Goal: Information Seeking & Learning: Find specific fact

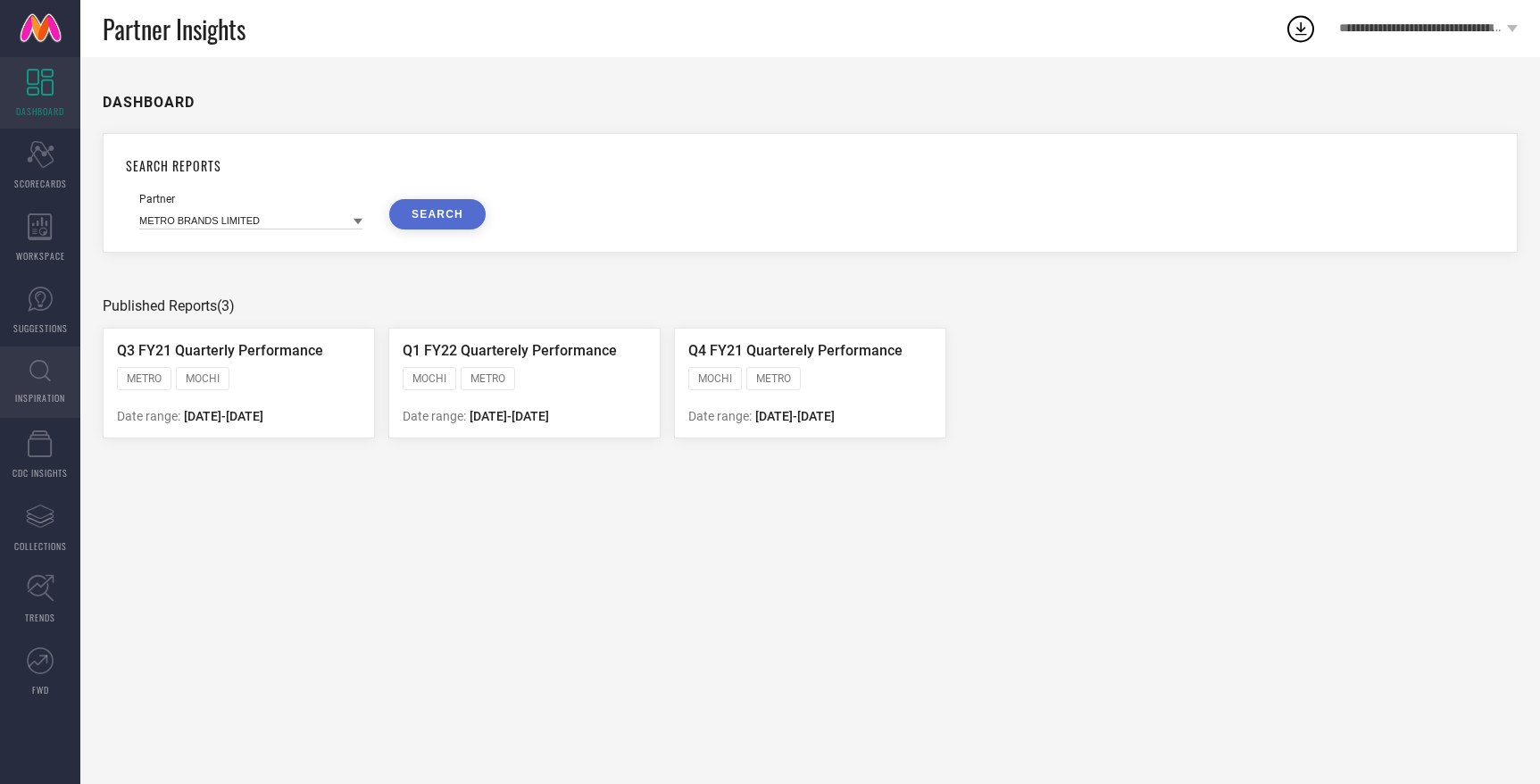
click at [47, 378] on icon at bounding box center [41, 371] width 22 height 22
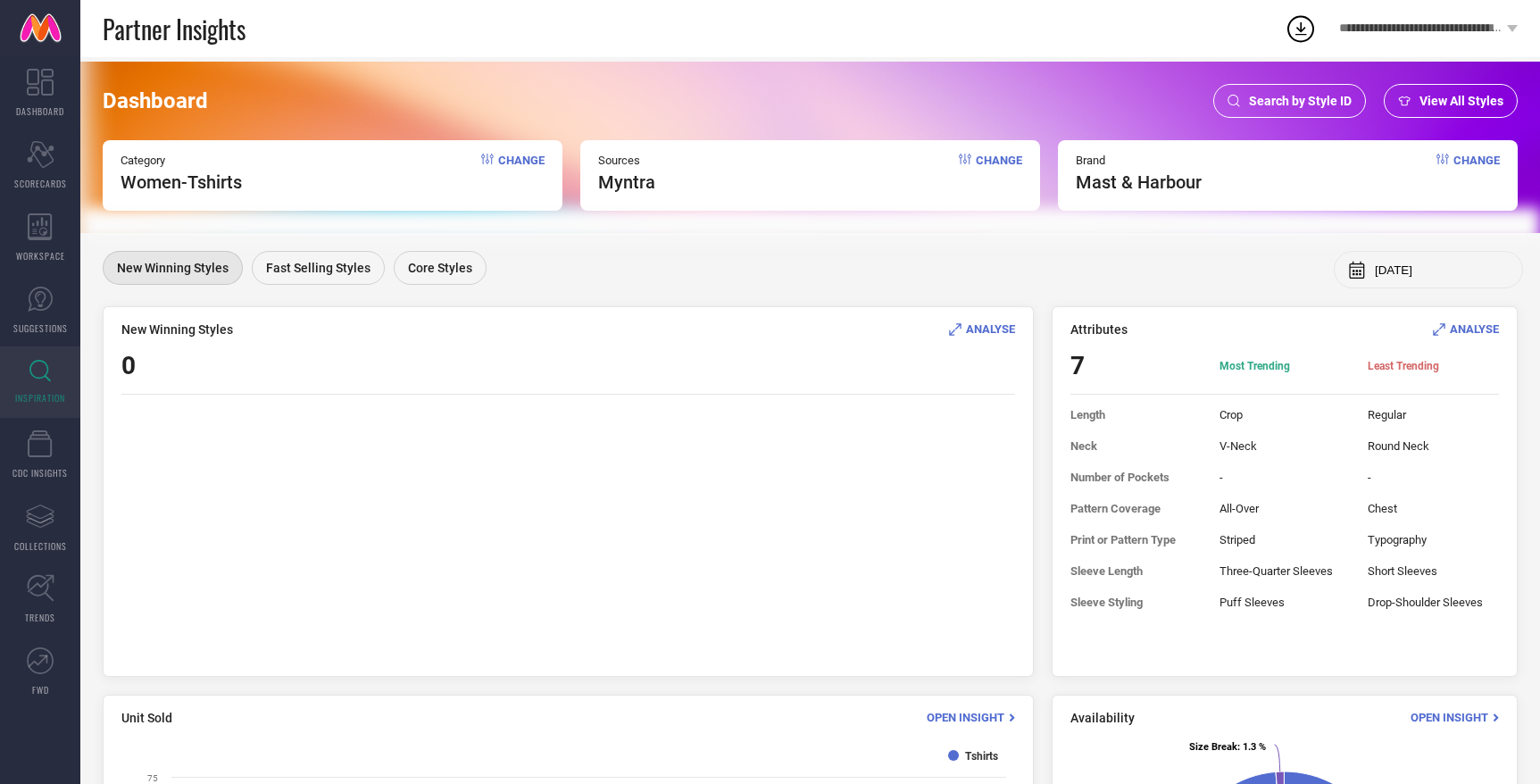
click at [1264, 96] on span "Search by Style ID" at bounding box center [1300, 100] width 102 height 14
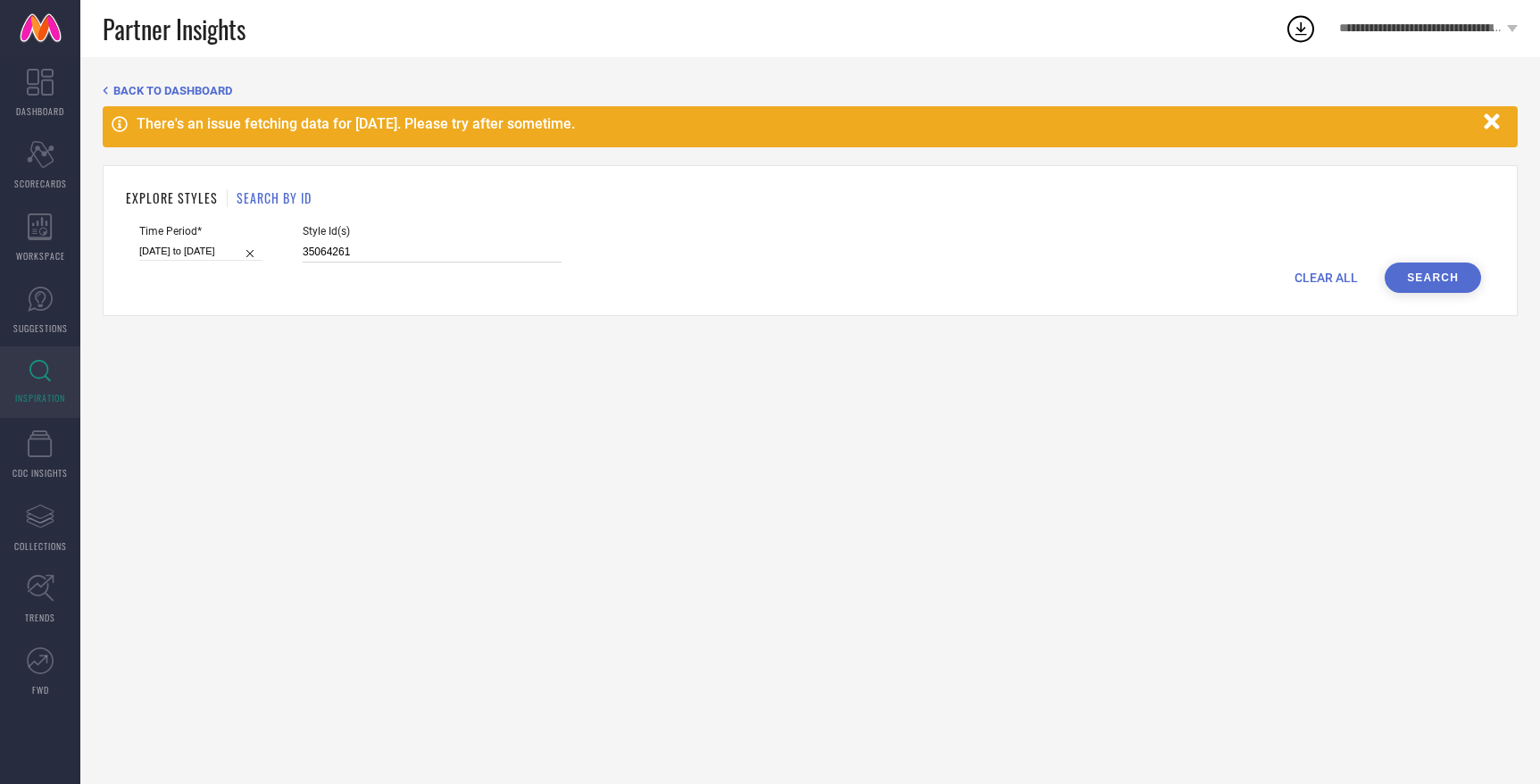
drag, startPoint x: 338, startPoint y: 249, endPoint x: 254, endPoint y: 245, distance: 84.1
click at [254, 245] on div "Time Period* 03-08-2025 to 09-08-2025 Style Id(s) 35064261" at bounding box center [810, 243] width 1342 height 38
paste input "3252209"
click at [1459, 276] on button "Search" at bounding box center [1433, 277] width 96 height 31
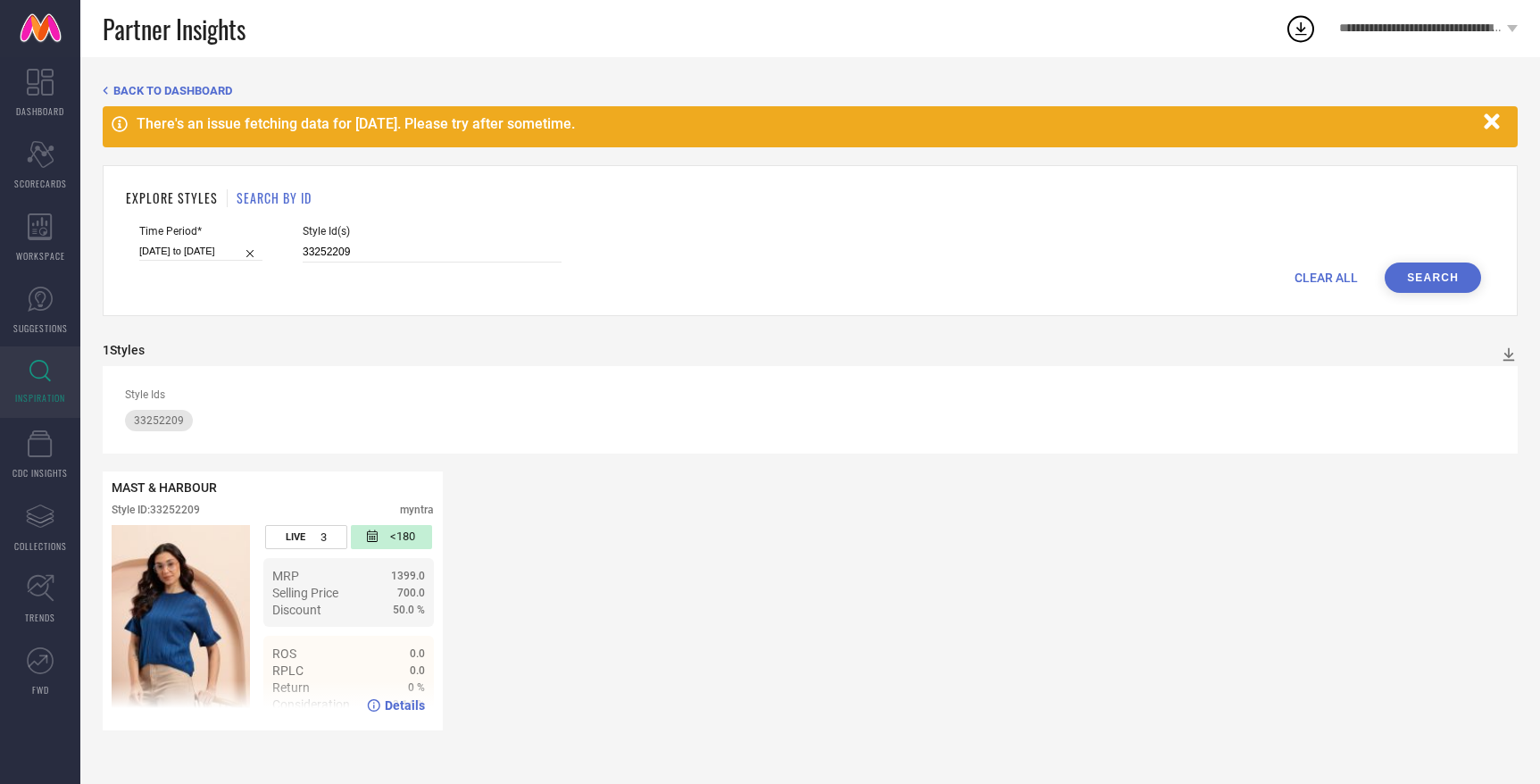
click at [179, 569] on img at bounding box center [180, 623] width 138 height 197
click at [262, 584] on div "LIVE 3 <180 MRP 1399.0 Selling Price 700.0 Discount 50.0 % ROS 0.0 RPLC 0.0 Ret…" at bounding box center [272, 623] width 322 height 197
click at [386, 706] on span "Details" at bounding box center [405, 705] width 40 height 14
drag, startPoint x: 333, startPoint y: 248, endPoint x: 279, endPoint y: 252, distance: 54.1
click at [279, 252] on div "Time Period* 03-08-2025 to 09-08-2025 Style Id(s) 33252209" at bounding box center [810, 243] width 1342 height 38
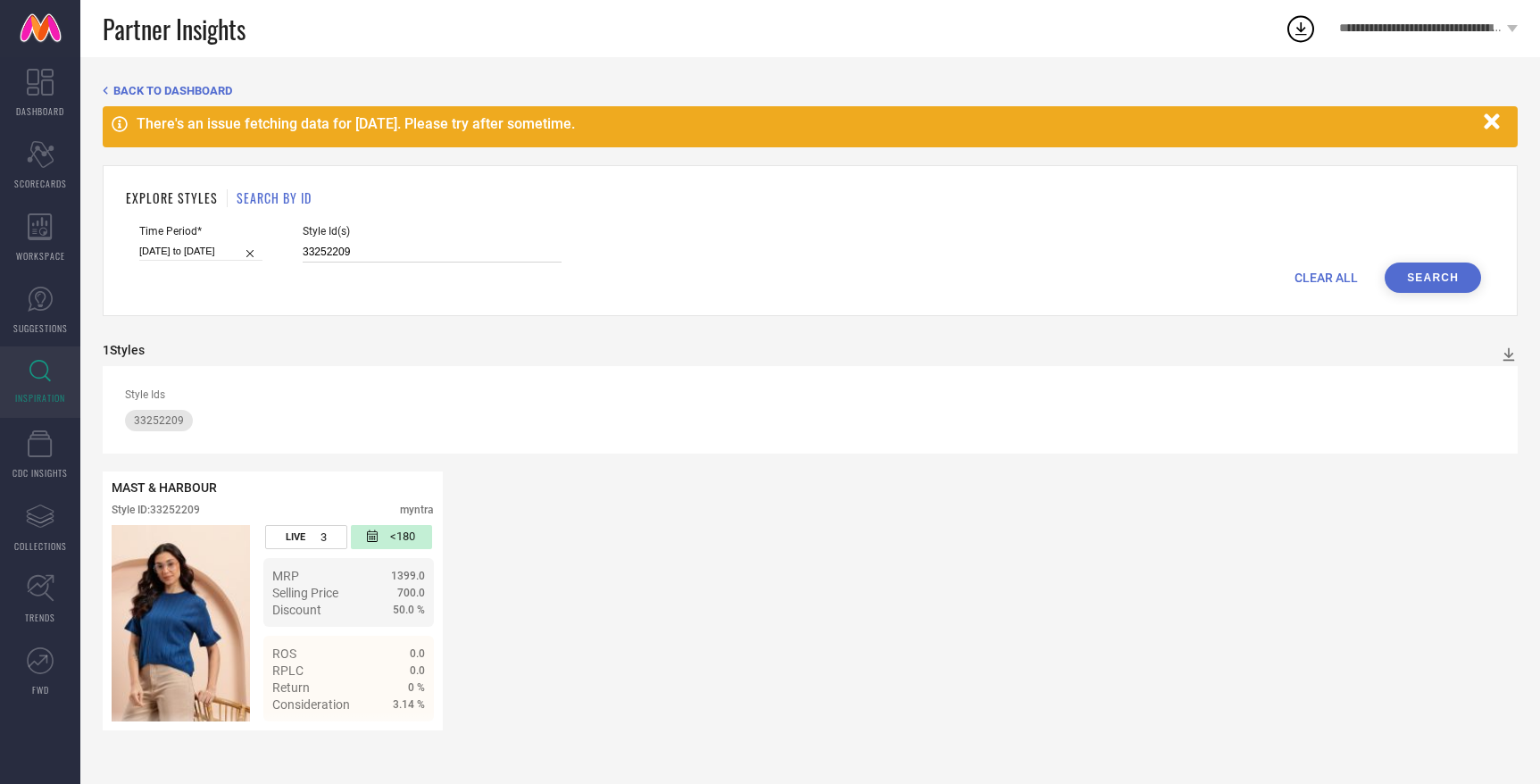
paste input "107"
click at [1444, 264] on button "Search" at bounding box center [1433, 277] width 96 height 31
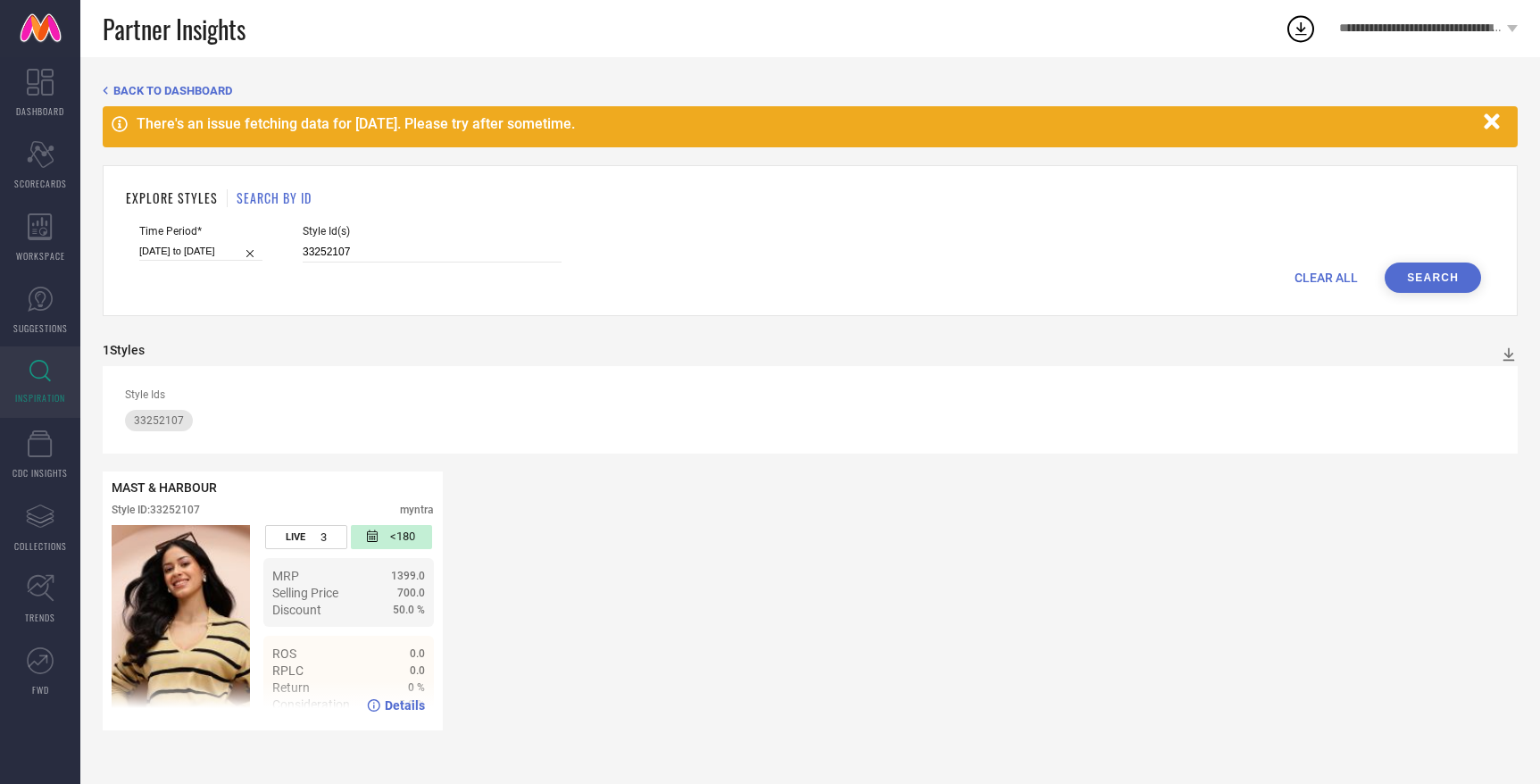
click at [400, 706] on span "Details" at bounding box center [405, 705] width 40 height 14
drag, startPoint x: 345, startPoint y: 249, endPoint x: 215, endPoint y: 249, distance: 130.0
click at [215, 249] on div "Time Period* 03-08-2025 to 09-08-2025 Style Id(s) 33252107" at bounding box center [810, 243] width 1342 height 38
paste input "210"
click at [1464, 282] on button "Search" at bounding box center [1433, 277] width 96 height 31
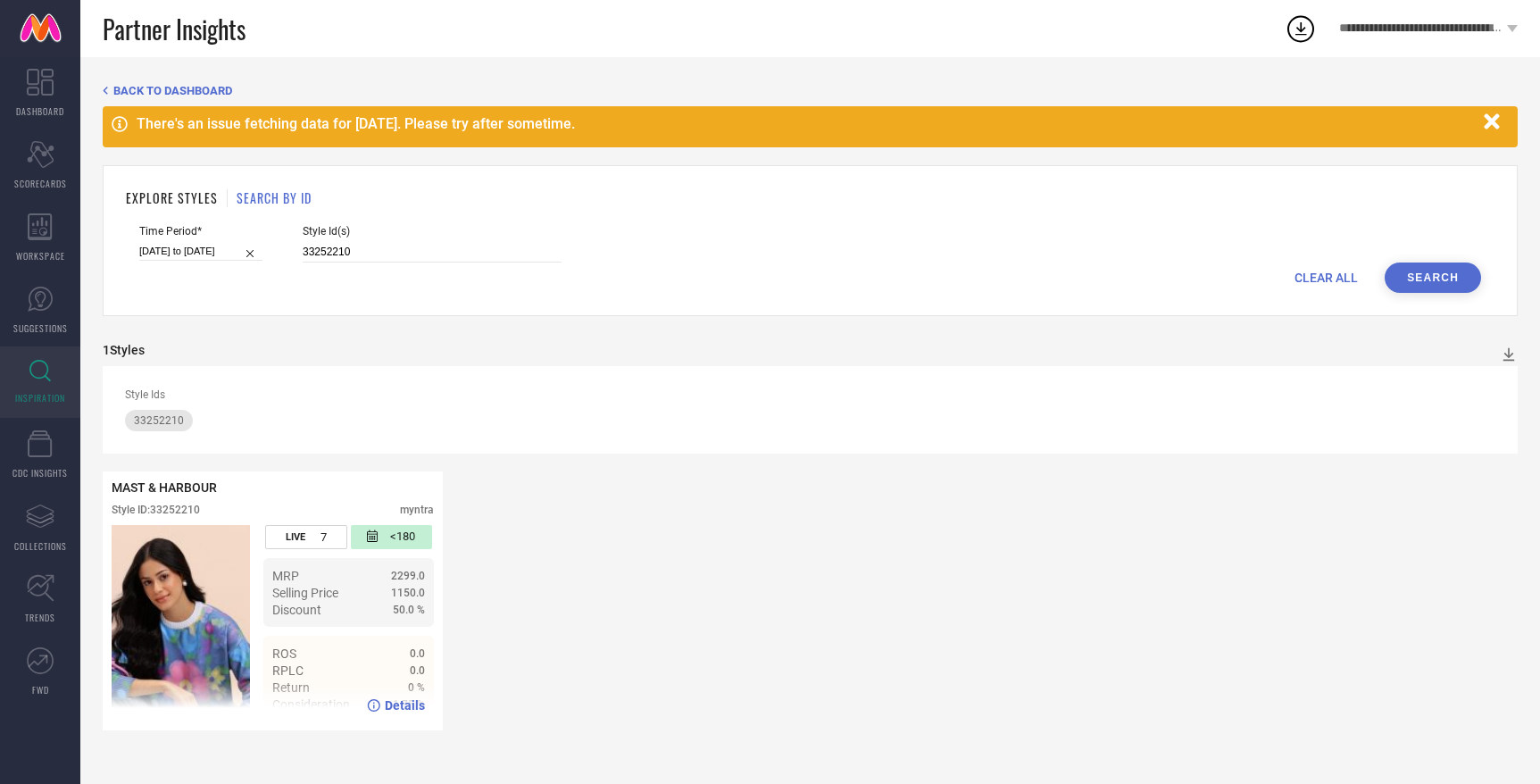
click at [387, 705] on span "Details" at bounding box center [405, 705] width 40 height 14
click at [361, 243] on input "33252210" at bounding box center [431, 251] width 258 height 21
drag, startPoint x: 361, startPoint y: 243, endPoint x: 297, endPoint y: 243, distance: 64.0
click at [302, 243] on input "33252210" at bounding box center [431, 251] width 258 height 21
paste input "187"
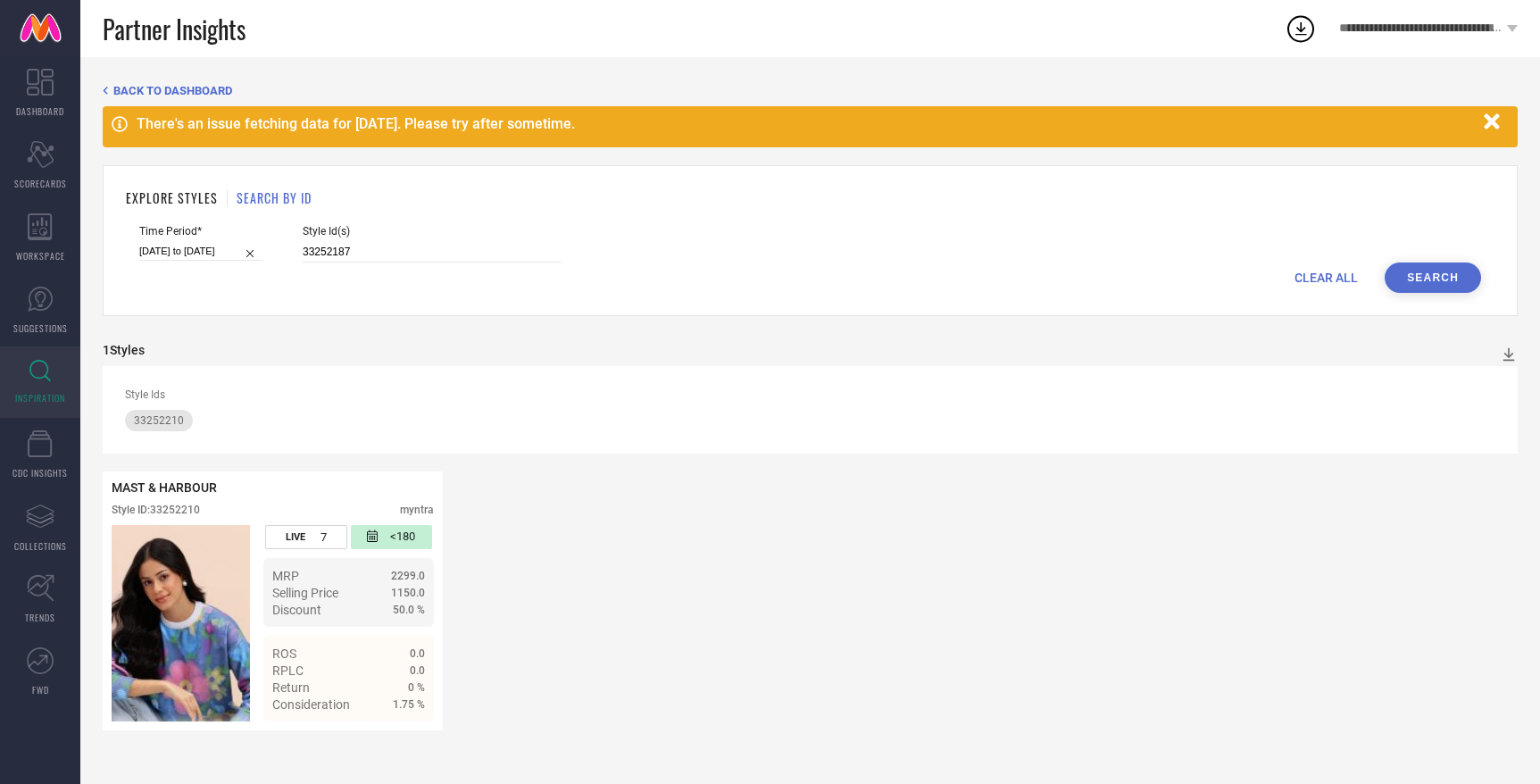
click at [1425, 280] on button "Search" at bounding box center [1433, 277] width 96 height 31
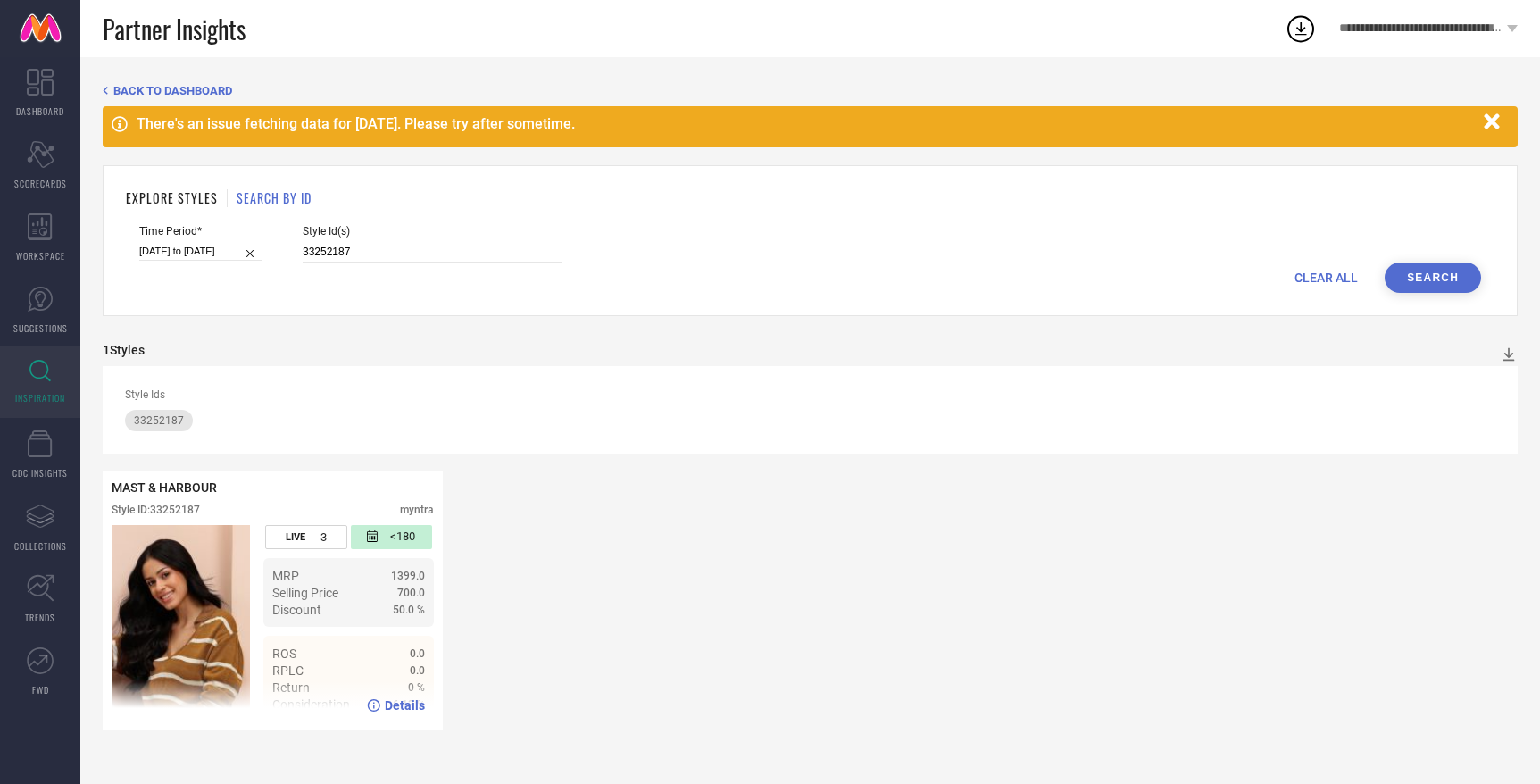
click at [376, 704] on icon at bounding box center [373, 705] width 13 height 13
drag, startPoint x: 331, startPoint y: 250, endPoint x: 242, endPoint y: 249, distance: 89.0
click at [242, 249] on div "Time Period* 03-08-2025 to 09-08-2025 Style Id(s) 33252187" at bounding box center [810, 243] width 1342 height 38
paste input "3"
click at [1423, 270] on button "Search" at bounding box center [1433, 277] width 96 height 31
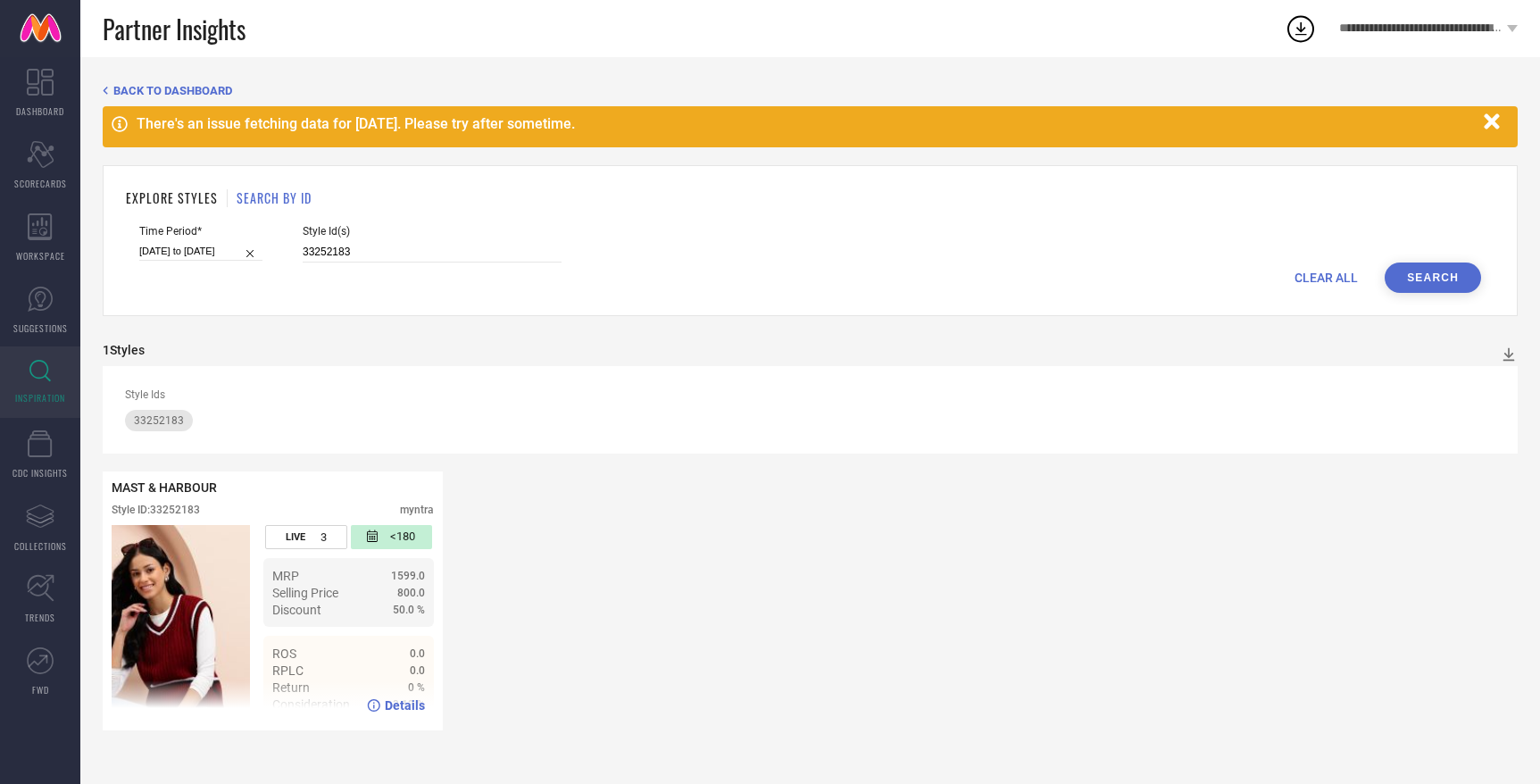
click at [377, 704] on icon at bounding box center [373, 705] width 13 height 13
drag, startPoint x: 281, startPoint y: 249, endPoint x: 365, endPoint y: 246, distance: 84.1
click at [365, 246] on input "33252183" at bounding box center [431, 251] width 258 height 21
paste input "20"
click at [1436, 278] on button "Search" at bounding box center [1433, 277] width 96 height 31
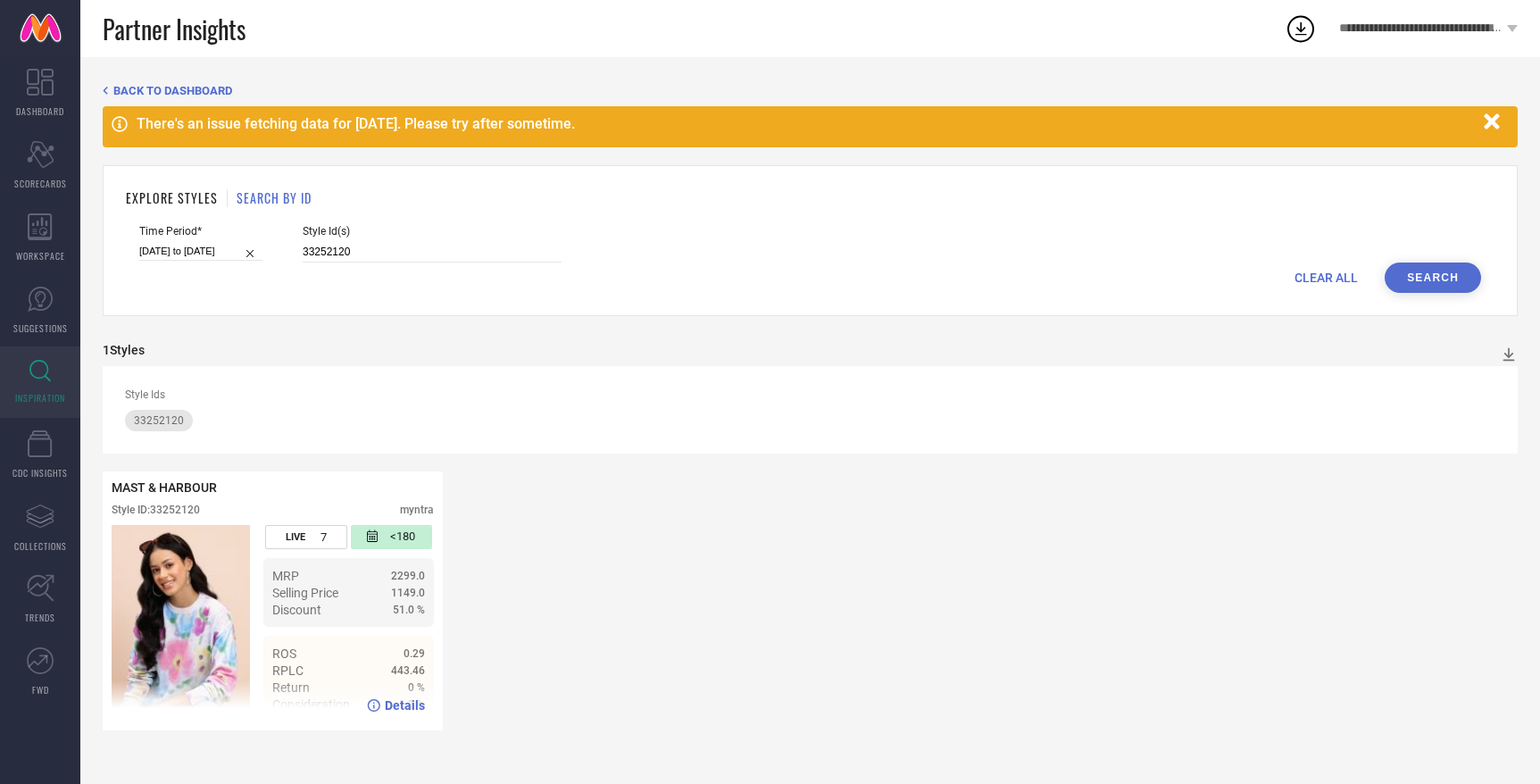
click at [398, 706] on span "Details" at bounding box center [405, 705] width 40 height 14
drag, startPoint x: 339, startPoint y: 247, endPoint x: 250, endPoint y: 246, distance: 89.0
click at [250, 244] on div "Time Period* 03-08-2025 to 09-08-2025 Style Id(s) 33252120" at bounding box center [810, 243] width 1342 height 38
paste input "12"
click at [1443, 274] on button "Search" at bounding box center [1433, 277] width 96 height 31
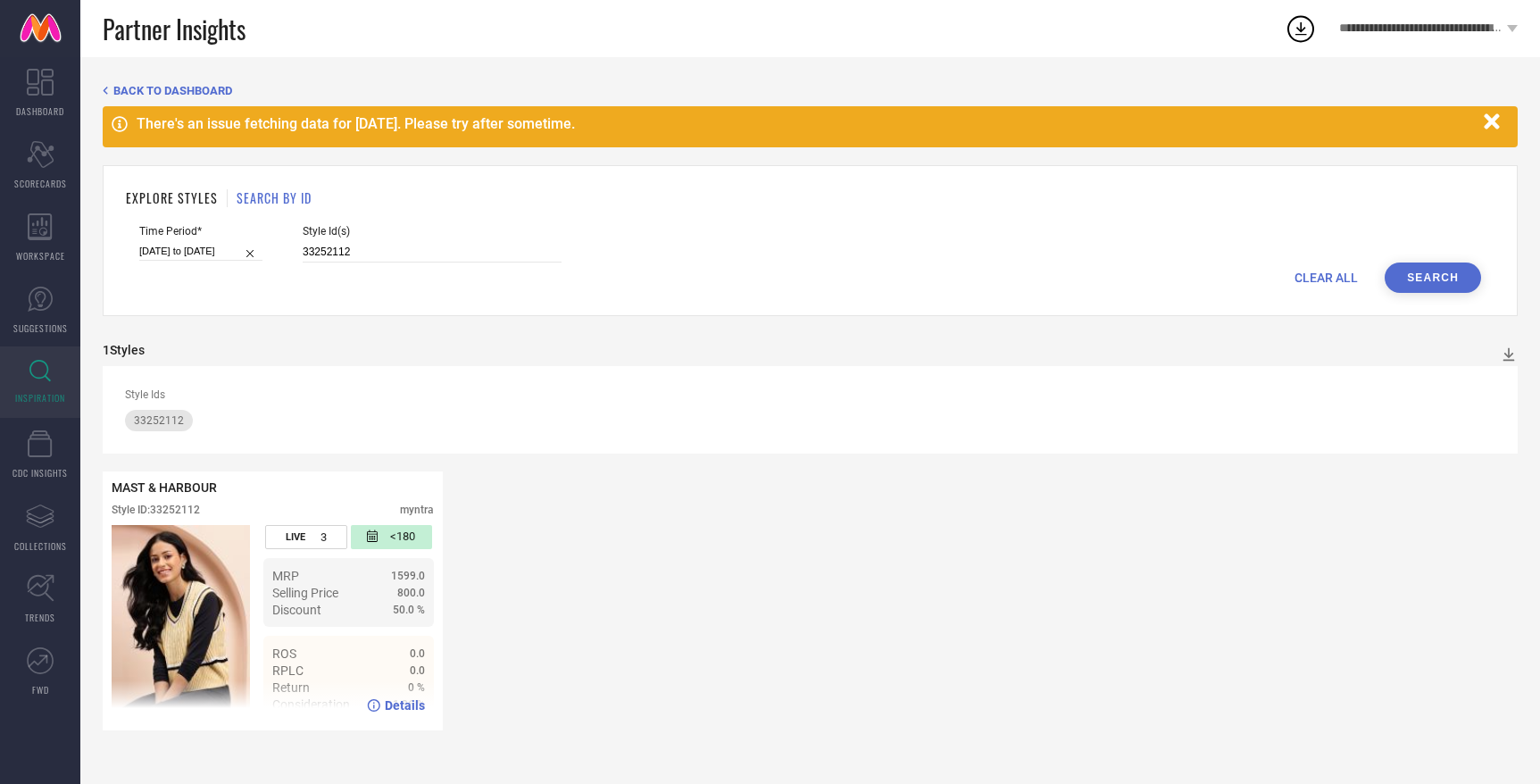
click at [381, 706] on icon at bounding box center [374, 705] width 13 height 13
drag, startPoint x: 344, startPoint y: 246, endPoint x: 245, endPoint y: 238, distance: 99.3
click at [245, 238] on div "Time Period* 03-08-2025 to 09-08-2025 Style Id(s) 33252112" at bounding box center [810, 243] width 1342 height 38
paste input "3"
click at [1451, 279] on button "Search" at bounding box center [1433, 277] width 96 height 31
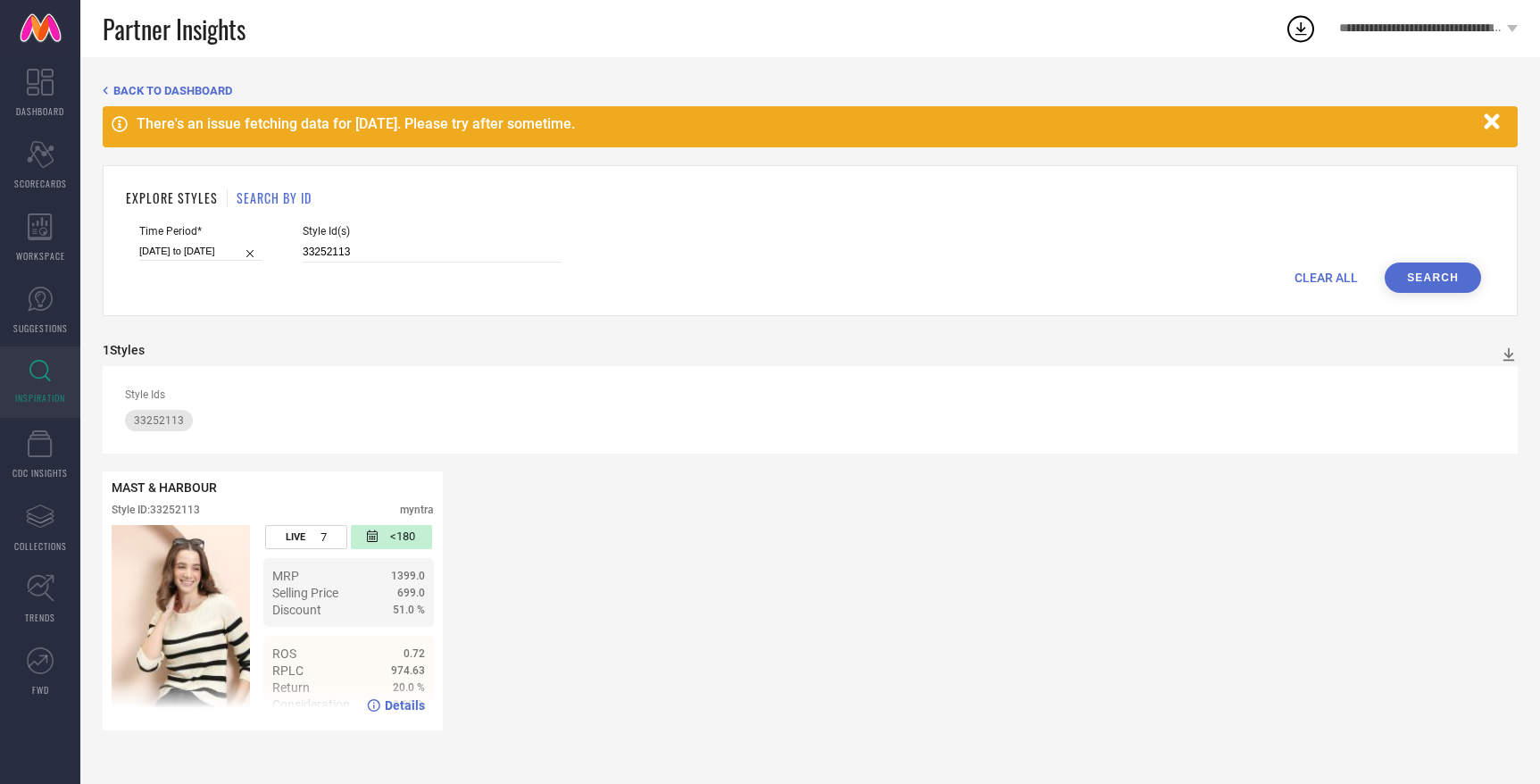
click at [373, 702] on icon at bounding box center [373, 705] width 13 height 13
drag, startPoint x: 343, startPoint y: 257, endPoint x: 215, endPoint y: 269, distance: 128.6
click at [215, 269] on form "Time Period* 03-08-2025 to 09-08-2025 Style Id(s) 33252113 CLEAR ALL Search" at bounding box center [810, 258] width 1369 height 68
drag, startPoint x: 331, startPoint y: 255, endPoint x: 274, endPoint y: 254, distance: 57.0
click at [274, 254] on div "Time Period* 03-08-2025 to 09-08-2025 Style Id(s) 33252113" at bounding box center [810, 243] width 1342 height 38
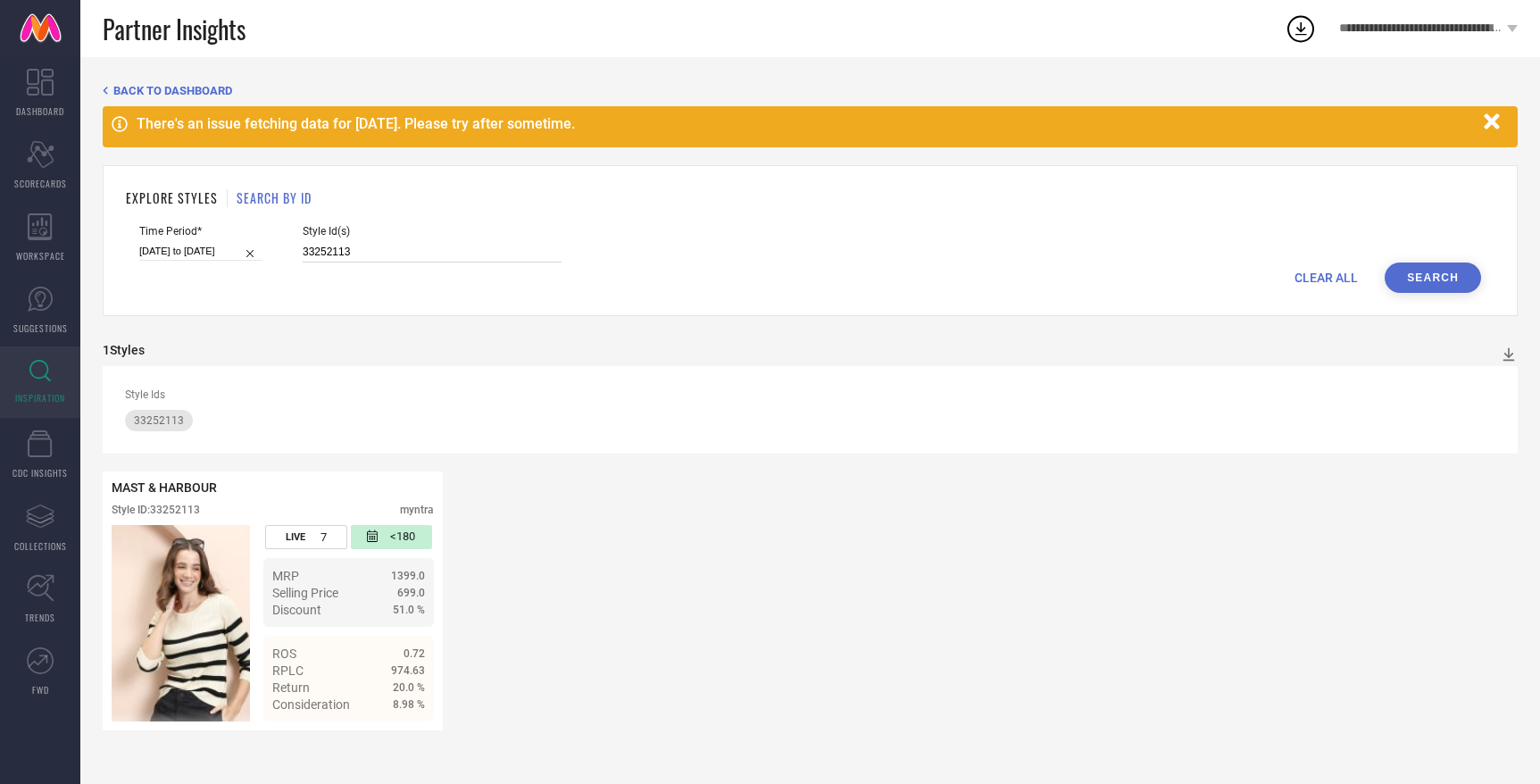
paste input "67"
click at [1432, 273] on button "Search" at bounding box center [1433, 277] width 96 height 31
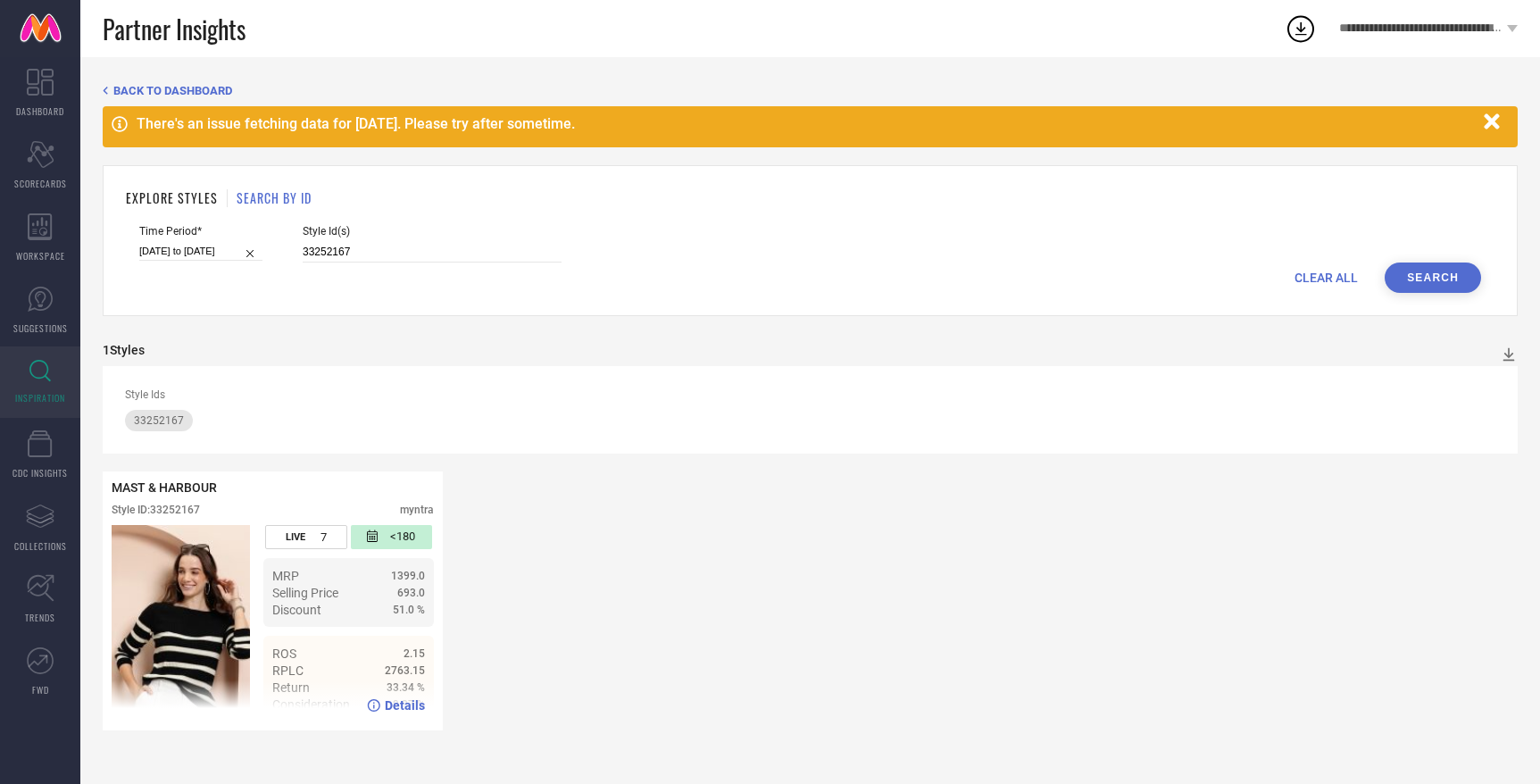
click at [393, 699] on span "Details" at bounding box center [405, 705] width 40 height 14
drag, startPoint x: 337, startPoint y: 256, endPoint x: 280, endPoint y: 255, distance: 57.0
click at [280, 255] on div "Time Period* 03-08-2025 to 09-08-2025 Style Id(s) 33252167" at bounding box center [810, 243] width 1342 height 38
paste input "71"
click at [1437, 265] on button "Search" at bounding box center [1433, 277] width 96 height 31
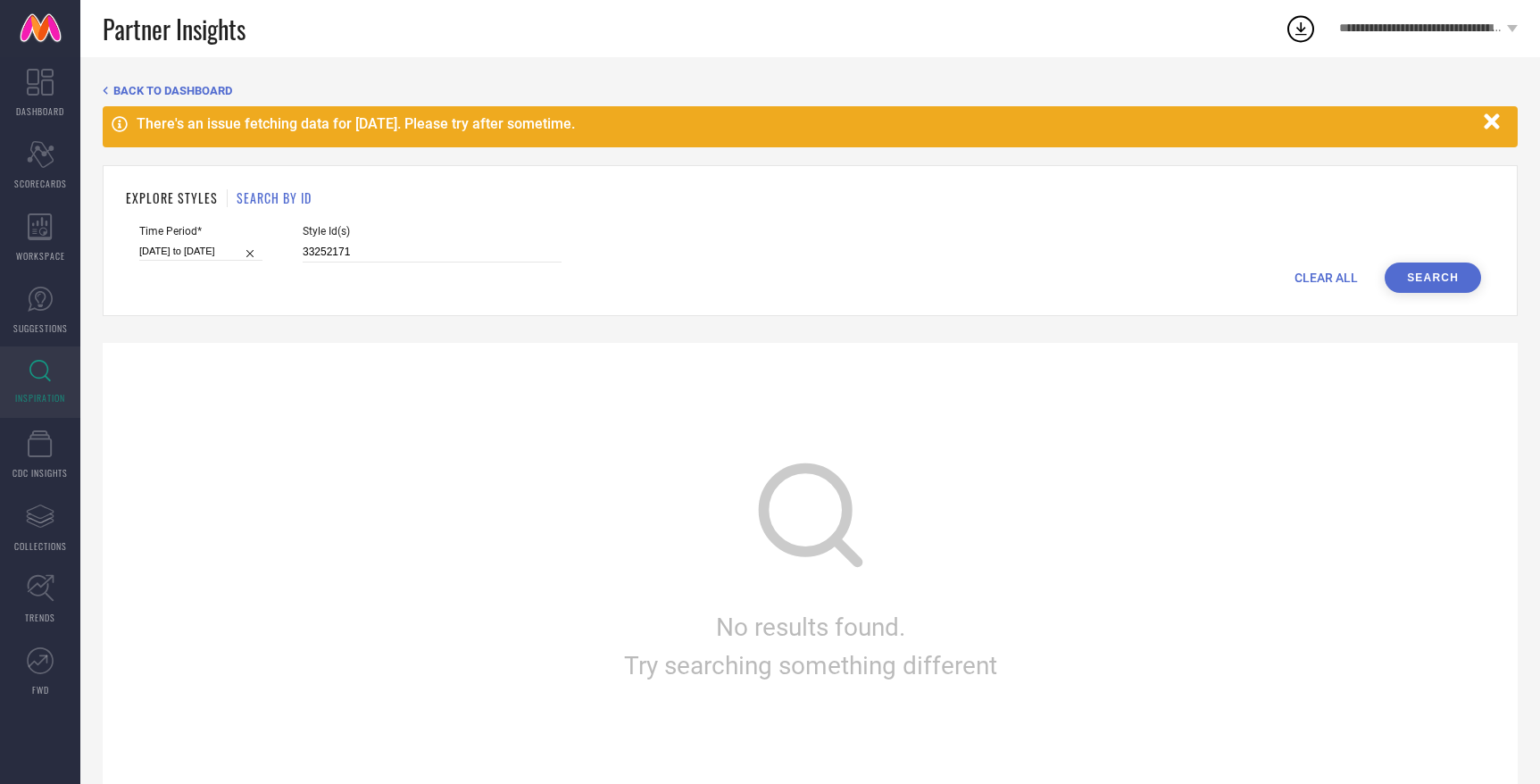
click at [1434, 276] on button "Search" at bounding box center [1433, 277] width 96 height 31
drag, startPoint x: 341, startPoint y: 248, endPoint x: 238, endPoint y: 247, distance: 103.0
click at [238, 247] on div "Time Period* 03-08-2025 to 09-08-2025 Style Id(s) 33252171" at bounding box center [810, 243] width 1342 height 38
click at [1439, 276] on button "Search" at bounding box center [1433, 277] width 96 height 31
drag, startPoint x: 331, startPoint y: 249, endPoint x: 276, endPoint y: 249, distance: 55.0
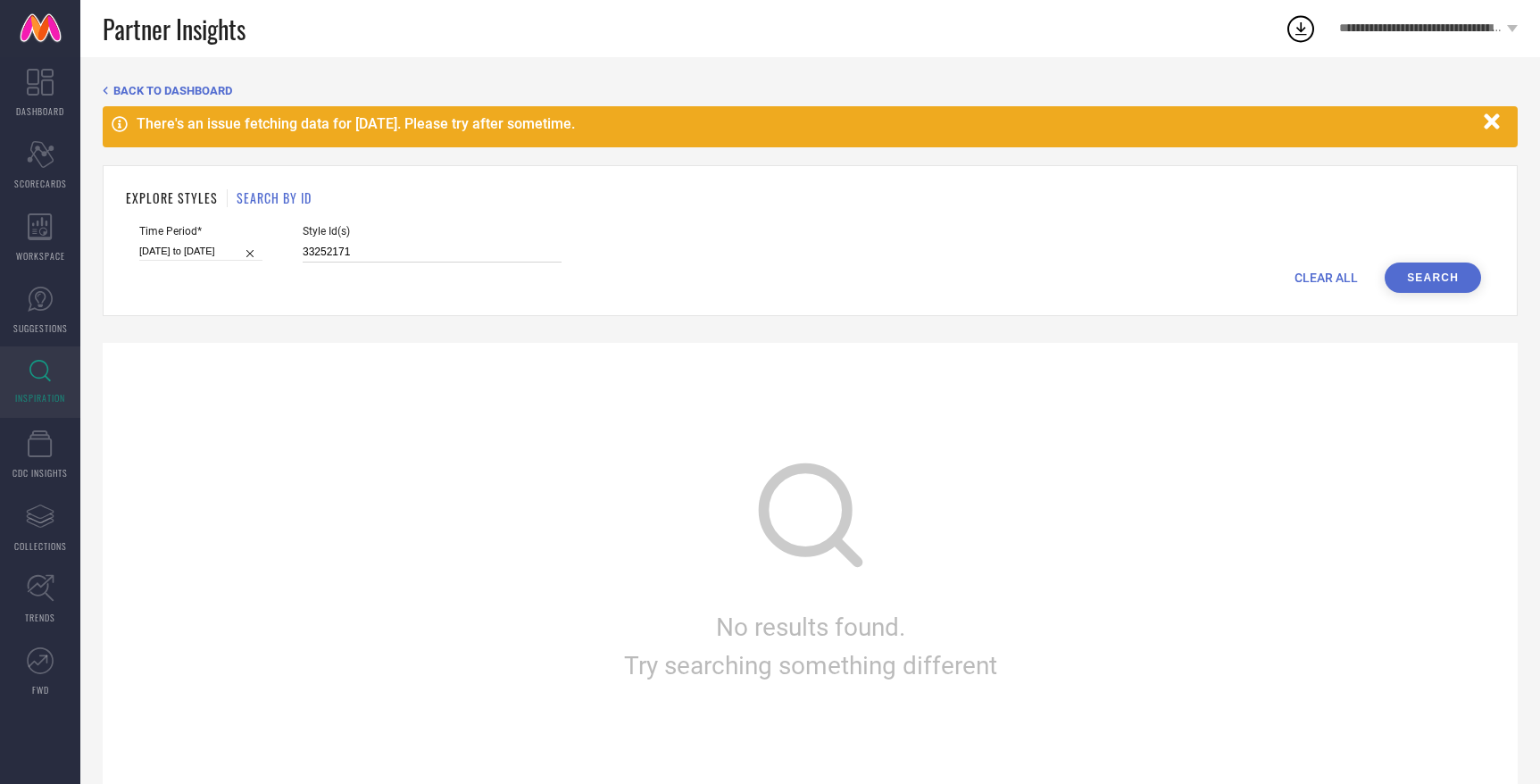
click at [276, 249] on div "Time Period* 03-08-2025 to 09-08-2025 Style Id(s) 33252171" at bounding box center [810, 243] width 1342 height 38
paste input "53"
type input "33252153"
click at [1448, 276] on button "Search" at bounding box center [1433, 277] width 96 height 31
click at [1430, 270] on button "Search" at bounding box center [1433, 277] width 96 height 31
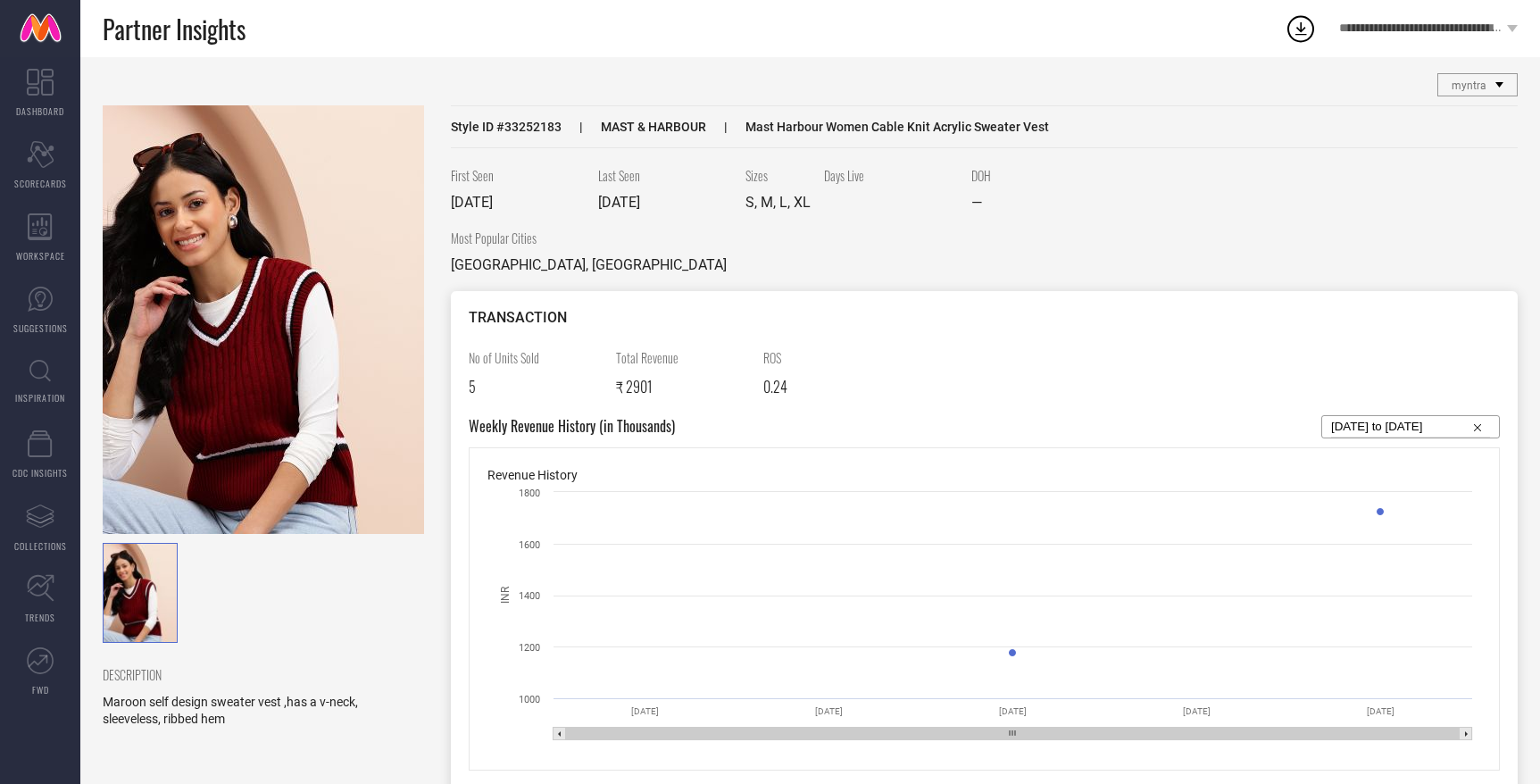
scroll to position [6, 0]
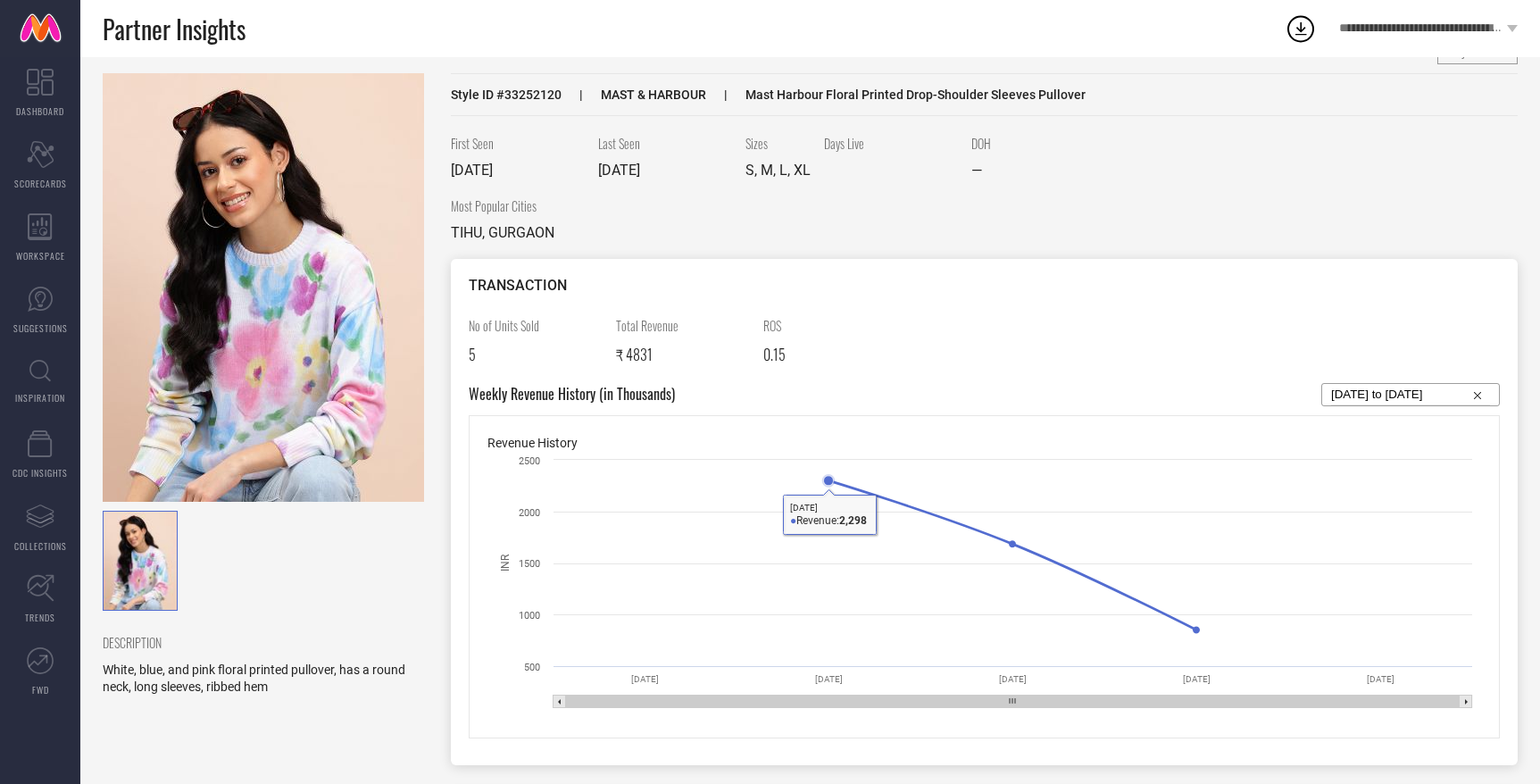
scroll to position [22, 0]
